Goal: Find contact information: Obtain details needed to contact an individual or organization

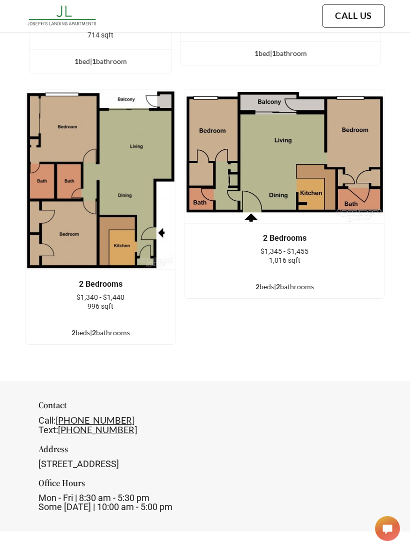
scroll to position [1963, 0]
click at [53, 227] on img at bounding box center [100, 180] width 151 height 180
click at [66, 241] on img at bounding box center [100, 180] width 151 height 180
click at [65, 240] on img at bounding box center [100, 180] width 151 height 180
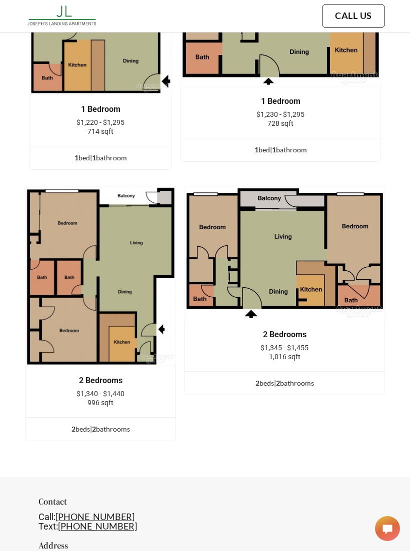
scroll to position [1851, 0]
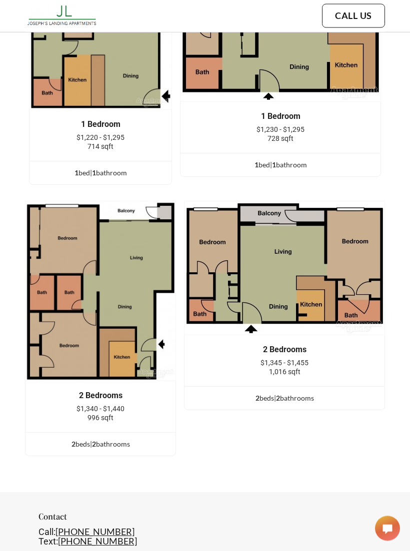
click at [236, 354] on div "2 Bedrooms $1,345 - $1,455 1,016 sqft" at bounding box center [284, 361] width 200 height 51
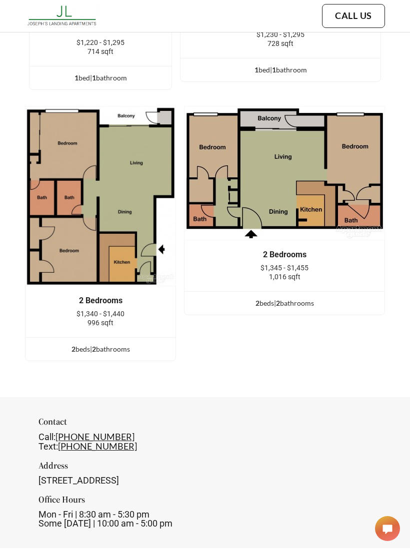
scroll to position [1946, 0]
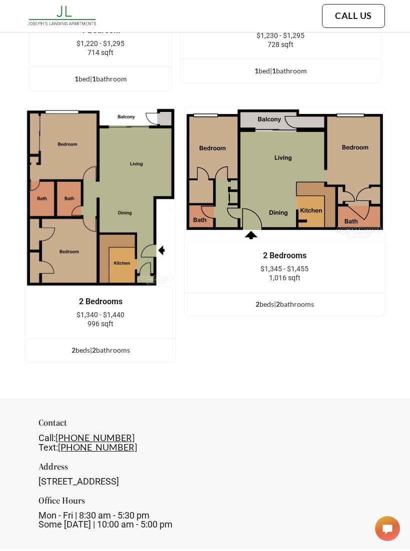
click at [373, 299] on div "2 bed s | 2 bathroom s" at bounding box center [284, 304] width 200 height 11
click at [321, 299] on div "2 bed s | 2 bathroom s" at bounding box center [284, 304] width 200 height 11
click at [323, 299] on div "2 bed s | 2 bathroom s" at bounding box center [284, 304] width 200 height 11
click at [252, 299] on div "2 bed s | 2 bathroom s" at bounding box center [284, 304] width 200 height 11
click at [220, 299] on div "2 bed s | 2 bathroom s" at bounding box center [284, 304] width 200 height 11
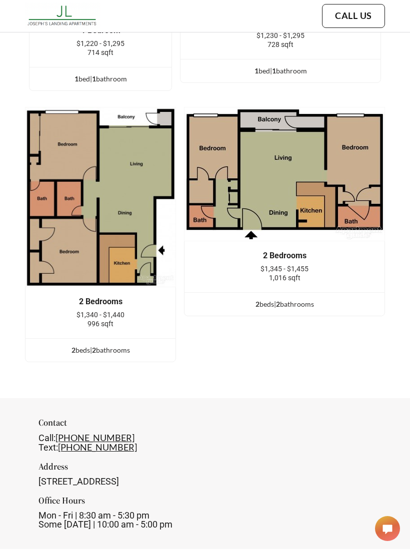
click at [271, 289] on div "2 Bedrooms $1,345 - $1,455 1,016 sqft 2 bed s | 2 bathroom s" at bounding box center [284, 234] width 201 height 255
click at [272, 299] on div "2 bed s | 2 bathroom s" at bounding box center [284, 304] width 200 height 11
click at [259, 299] on div "2 bed s | 2 bathroom s" at bounding box center [284, 304] width 200 height 11
click at [296, 299] on div "2 bed s | 2 bathroom s" at bounding box center [284, 304] width 200 height 11
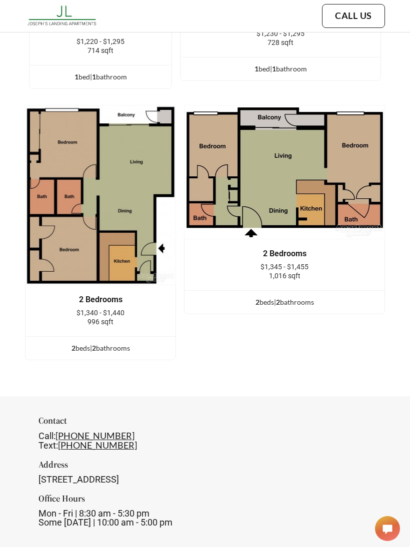
scroll to position [1950, 0]
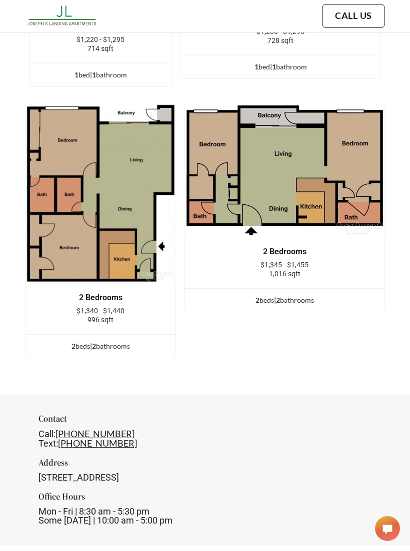
click at [71, 342] on span "2" at bounding box center [73, 346] width 4 height 8
click at [63, 341] on div "2 bed s | 2 bathroom s" at bounding box center [100, 346] width 150 height 11
click at [76, 341] on div "2 bed s | 2 bathroom s" at bounding box center [100, 346] width 150 height 11
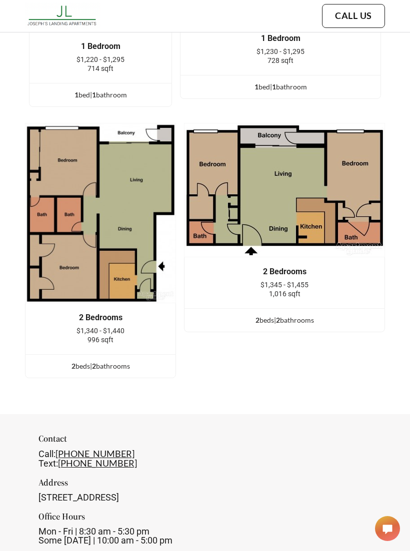
scroll to position [1927, 0]
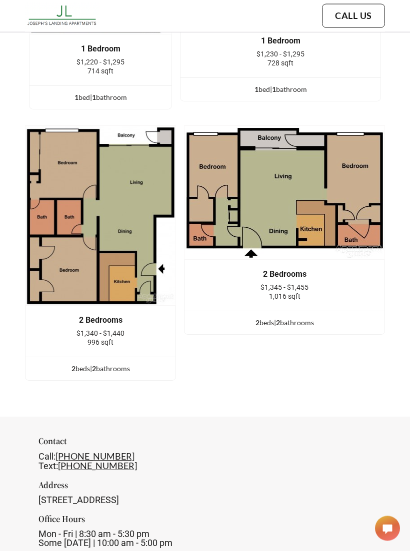
click at [281, 318] on div "2 bed s | 2 bathroom s" at bounding box center [284, 323] width 200 height 11
click at [275, 318] on div "2 bed s | 2 bathroom s" at bounding box center [284, 323] width 200 height 11
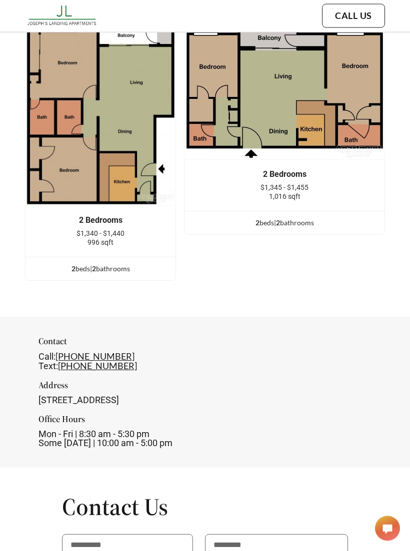
scroll to position [2028, 0]
click at [72, 263] on div "2 bed s | 2 bathroom s" at bounding box center [100, 268] width 150 height 11
click at [79, 263] on div "2 bed s | 2 bathroom s" at bounding box center [100, 268] width 150 height 11
click at [113, 263] on div "2 bed s | 2 bathroom s" at bounding box center [100, 268] width 150 height 11
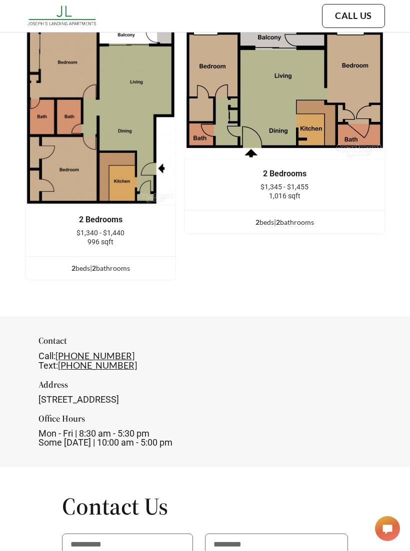
click at [114, 263] on div "2 bed s | 2 bathroom s" at bounding box center [100, 268] width 150 height 11
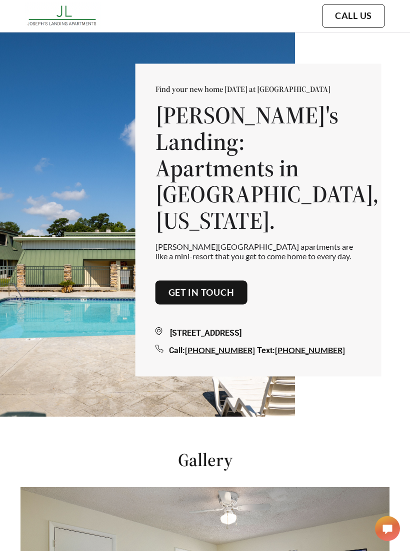
scroll to position [0, 0]
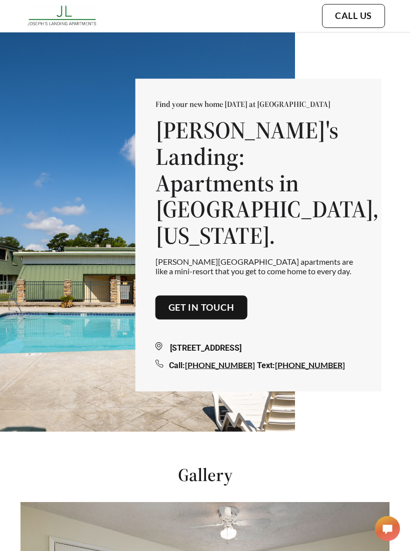
click at [159, 296] on button "Get in touch" at bounding box center [201, 308] width 92 height 24
click at [170, 302] on link "Get in touch" at bounding box center [201, 307] width 66 height 11
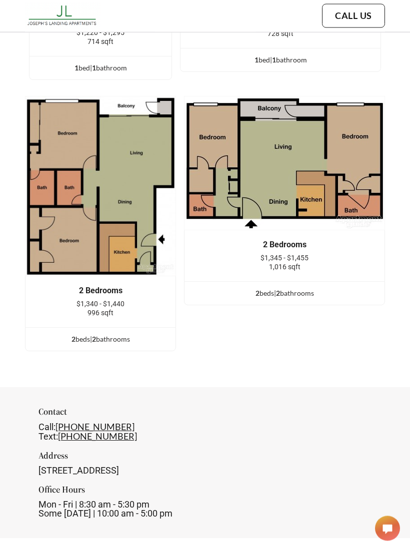
scroll to position [1962, 0]
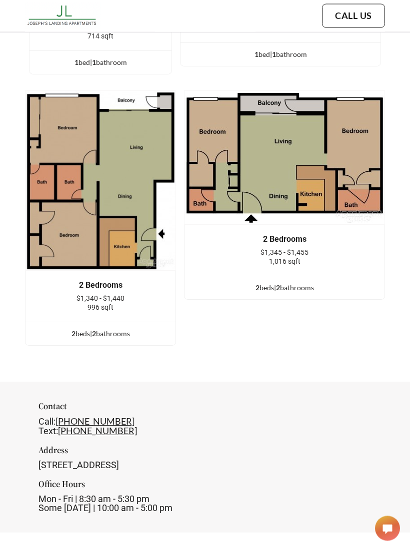
click at [262, 283] on div "2 bed s | 2 bathroom s" at bounding box center [284, 288] width 200 height 11
click at [263, 283] on div "2 bed s | 2 bathroom s" at bounding box center [284, 288] width 200 height 11
click at [256, 284] on span "2" at bounding box center [257, 288] width 4 height 8
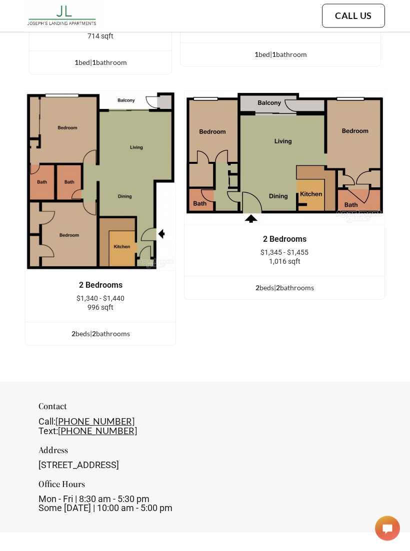
click at [286, 283] on div "2 bed s | 2 bathroom s" at bounding box center [284, 288] width 200 height 11
click at [299, 283] on div "2 bed s | 2 bathroom s" at bounding box center [284, 288] width 200 height 11
click at [104, 329] on div "2 bed s | 2 bathroom s" at bounding box center [100, 334] width 150 height 11
click at [103, 329] on div "2 bed s | 2 bathroom s" at bounding box center [100, 334] width 150 height 11
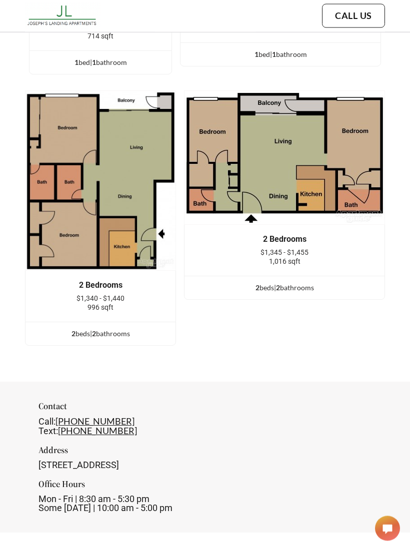
click at [118, 329] on div "2 bed s | 2 bathroom s" at bounding box center [100, 334] width 150 height 11
click at [122, 322] on ul "2 bed s | 2 bathroom s" at bounding box center [100, 333] width 150 height 23
click at [126, 329] on div "2 bed s | 2 bathroom s" at bounding box center [100, 334] width 150 height 11
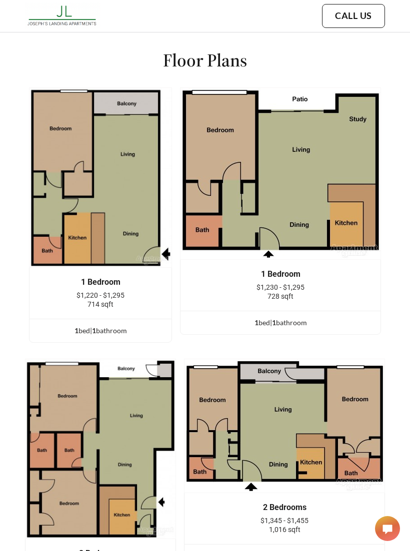
scroll to position [1693, 0]
click at [271, 318] on div "1 bed | 1 bathroom" at bounding box center [280, 323] width 200 height 11
click at [268, 318] on div "1 bed | 1 bathroom" at bounding box center [280, 323] width 200 height 11
click at [269, 311] on ul "1 bed | 1 bathroom" at bounding box center [280, 322] width 200 height 23
click at [268, 318] on div "1 bed | 1 bathroom" at bounding box center [280, 323] width 200 height 11
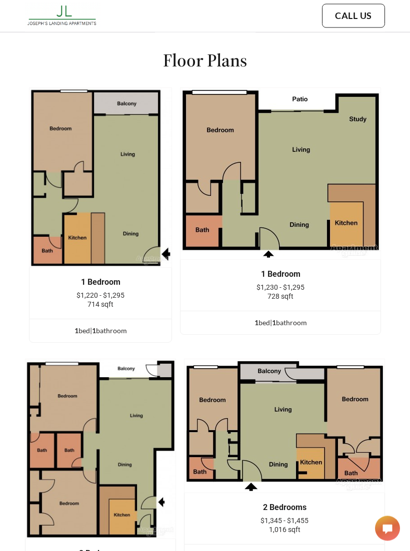
click at [276, 319] on span "1" at bounding box center [274, 323] width 4 height 8
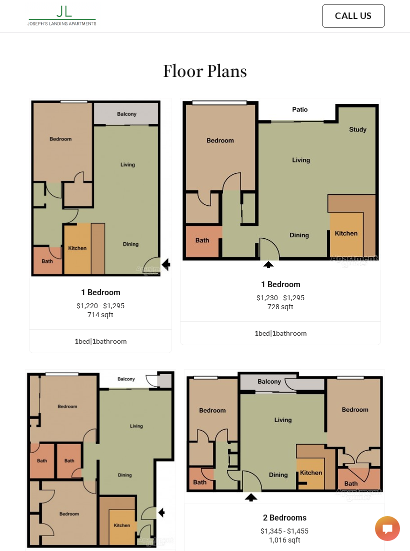
scroll to position [1683, 0]
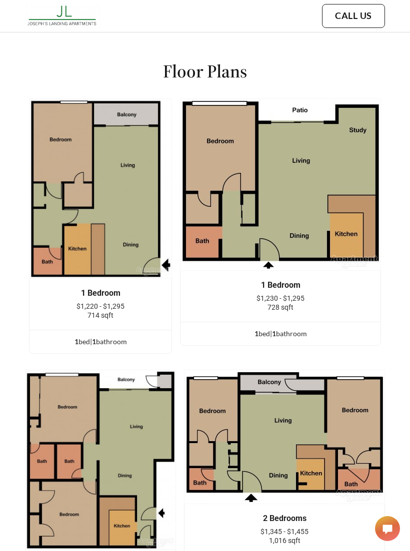
click at [278, 320] on div "1 Bedroom $1,230 - $1,295 728 sqft 1 bed | 1 bathroom" at bounding box center [280, 225] width 201 height 255
click at [353, 514] on div "2 Bedrooms $1,345 - $1,455 1,016 sqft" at bounding box center [284, 529] width 170 height 31
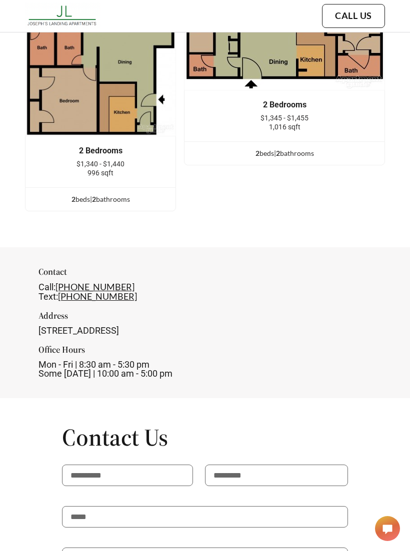
scroll to position [2096, 0]
click at [391, 529] on polygon at bounding box center [387, 529] width 9 height 9
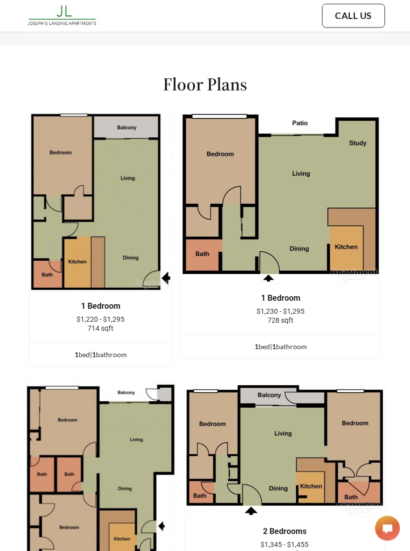
scroll to position [1622, 0]
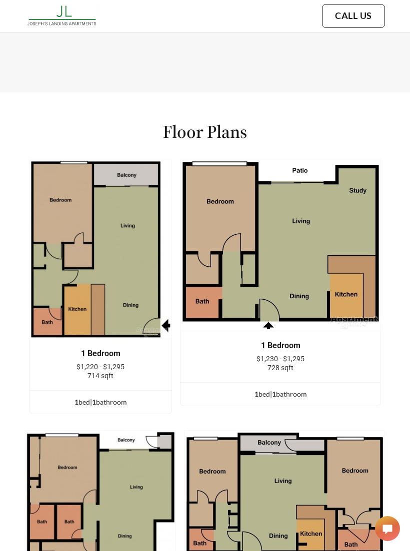
click at [54, 281] on img at bounding box center [100, 249] width 143 height 180
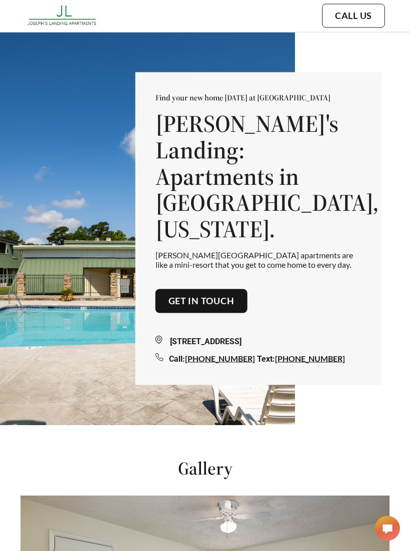
scroll to position [0, 0]
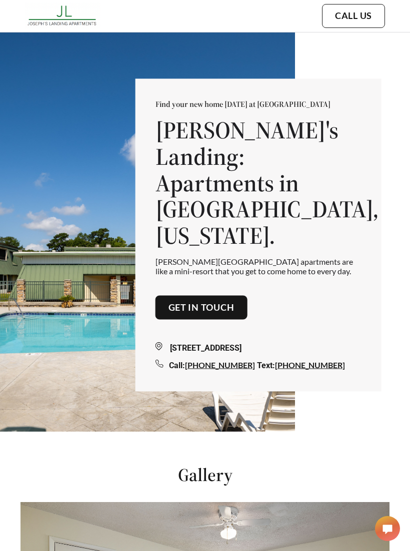
click at [366, 20] on link "Call Us" at bounding box center [353, 15] width 37 height 11
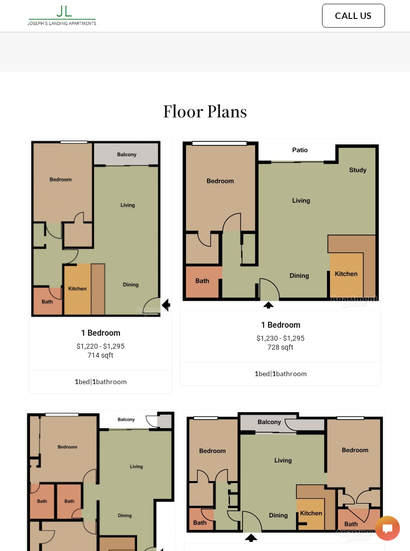
scroll to position [2495, 0]
